Goal: Information Seeking & Learning: Learn about a topic

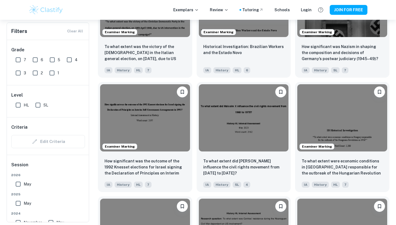
scroll to position [0, 254]
drag, startPoint x: 0, startPoint y: 0, endPoint x: 187, endPoint y: 191, distance: 267.4
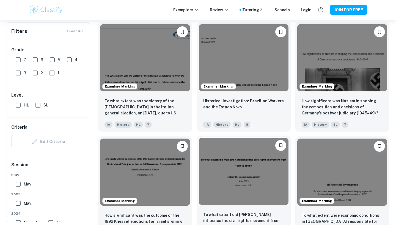
scroll to position [1082, 0]
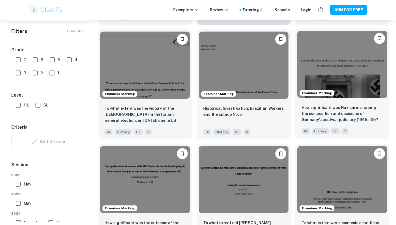
click at [333, 68] on img at bounding box center [342, 64] width 90 height 67
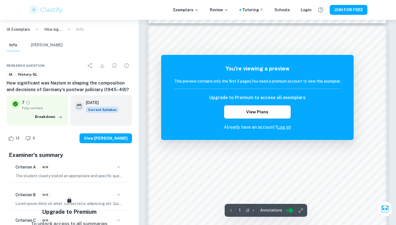
scroll to position [340, 0]
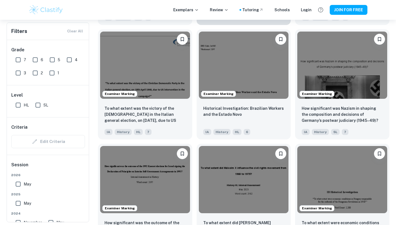
scroll to position [0, 228]
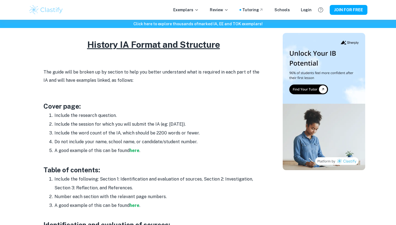
scroll to position [252, 0]
click at [136, 151] on strong "here" at bounding box center [134, 150] width 10 height 5
click at [101, 111] on li "Include the research question." at bounding box center [158, 115] width 209 height 9
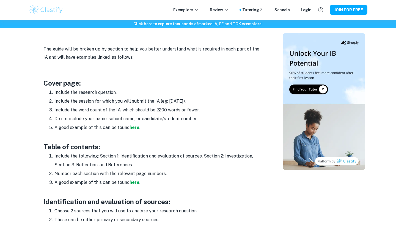
scroll to position [301, 0]
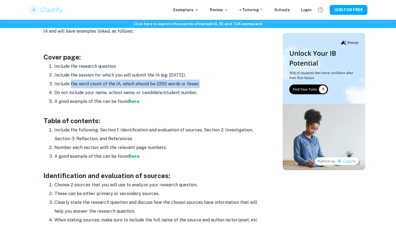
drag, startPoint x: 71, startPoint y: 84, endPoint x: 73, endPoint y: 87, distance: 3.6
click at [73, 86] on li "Include the word count of the IA, which should be 2200 words or fewer." at bounding box center [158, 84] width 209 height 9
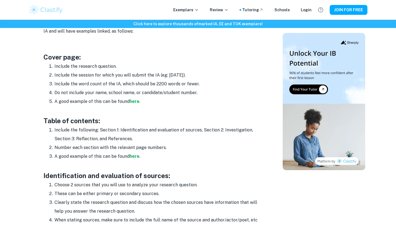
click at [57, 126] on li "Include the following: Section 1: Identification and evaluation of sources, Sec…" at bounding box center [158, 135] width 209 height 18
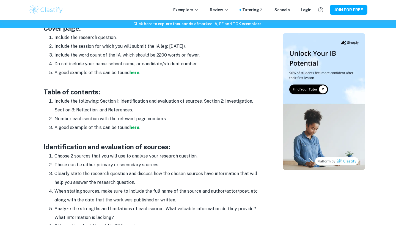
scroll to position [338, 0]
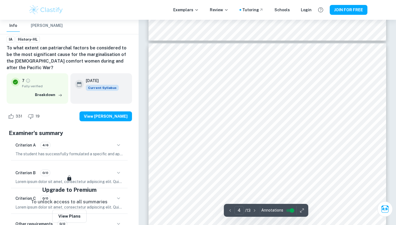
scroll to position [1074, 0]
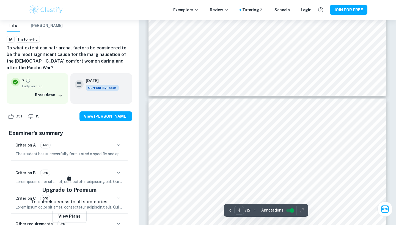
type input "3"
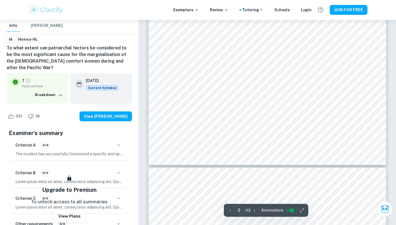
scroll to position [949, 0]
